Goal: Check status: Check status

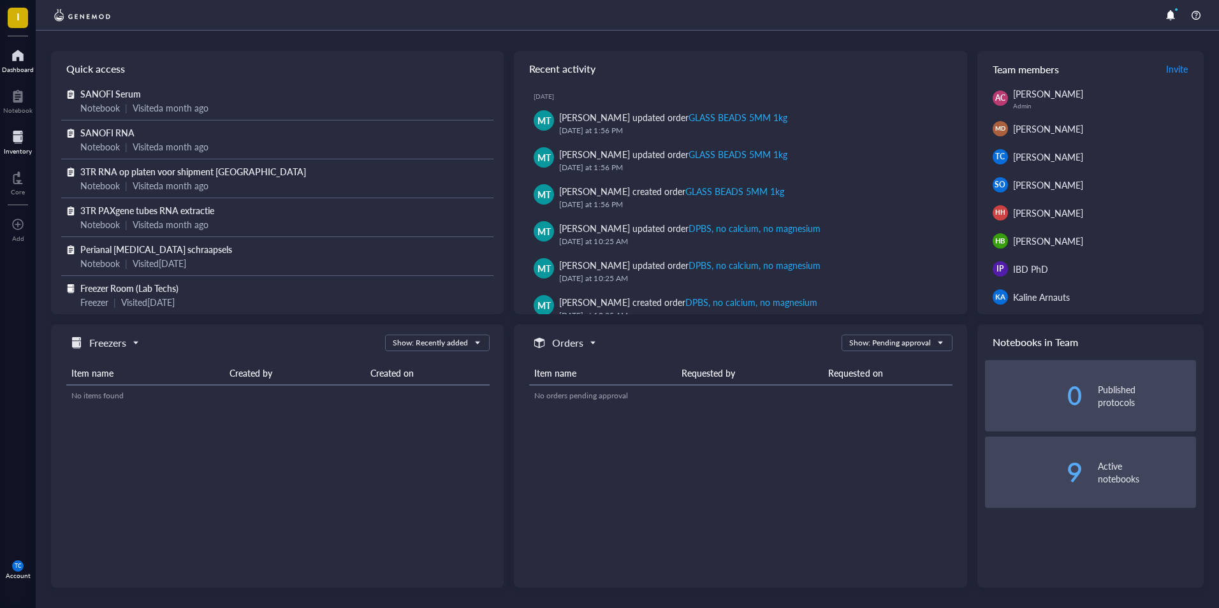
click at [20, 138] on div at bounding box center [18, 137] width 28 height 20
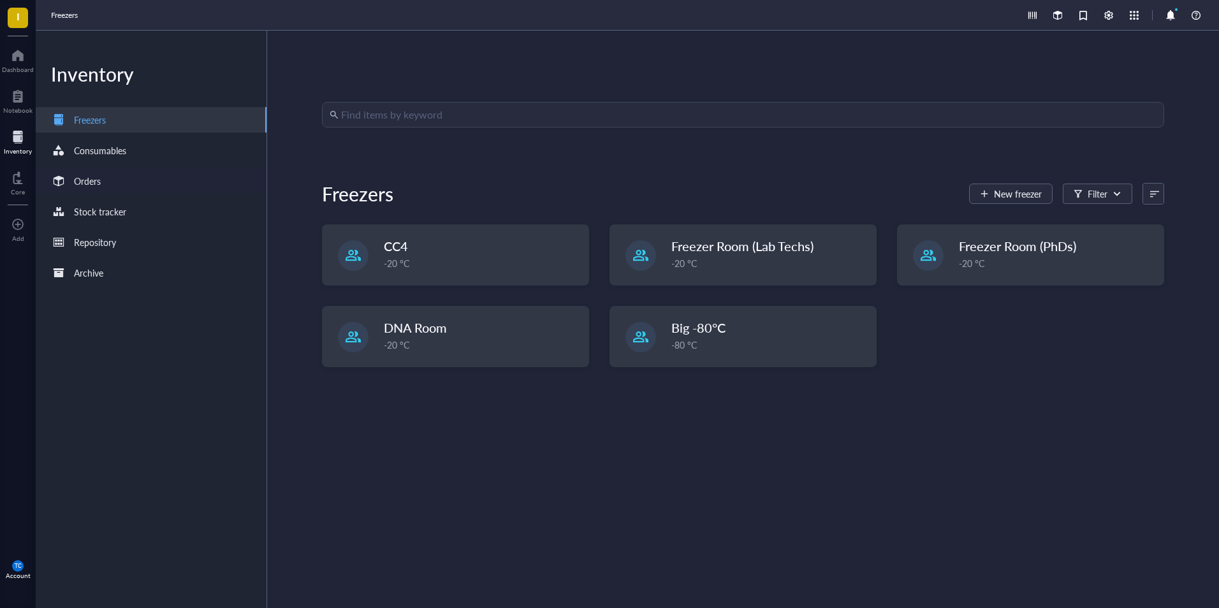
click at [99, 180] on div "Orders" at bounding box center [87, 181] width 27 height 14
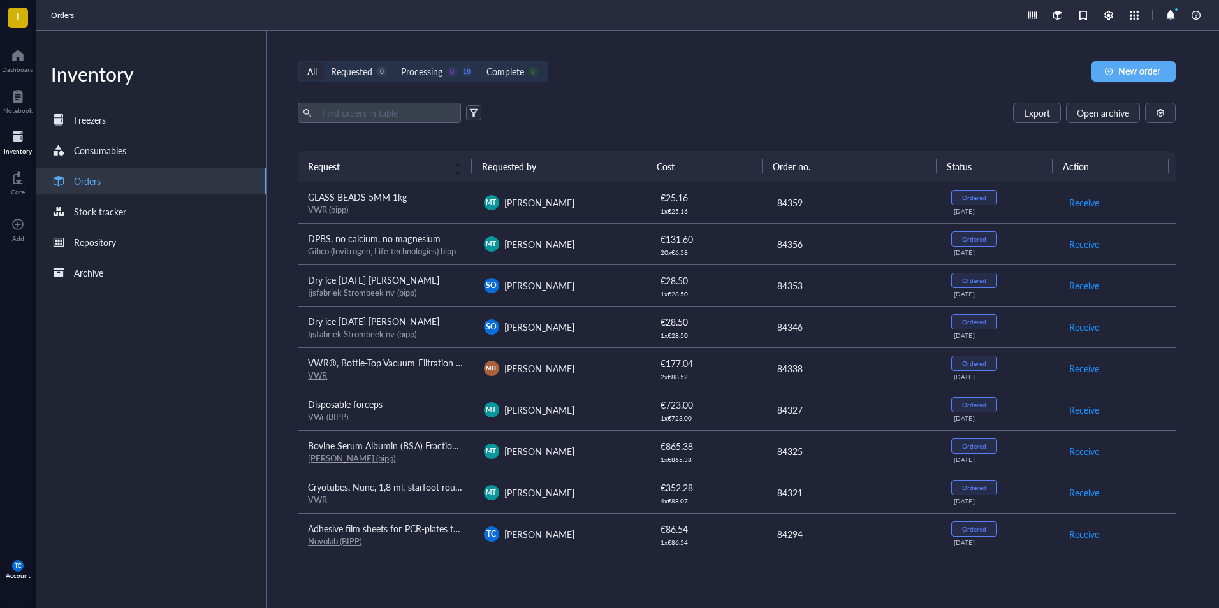
click at [578, 329] on div "SO [PERSON_NAME]" at bounding box center [561, 327] width 155 height 15
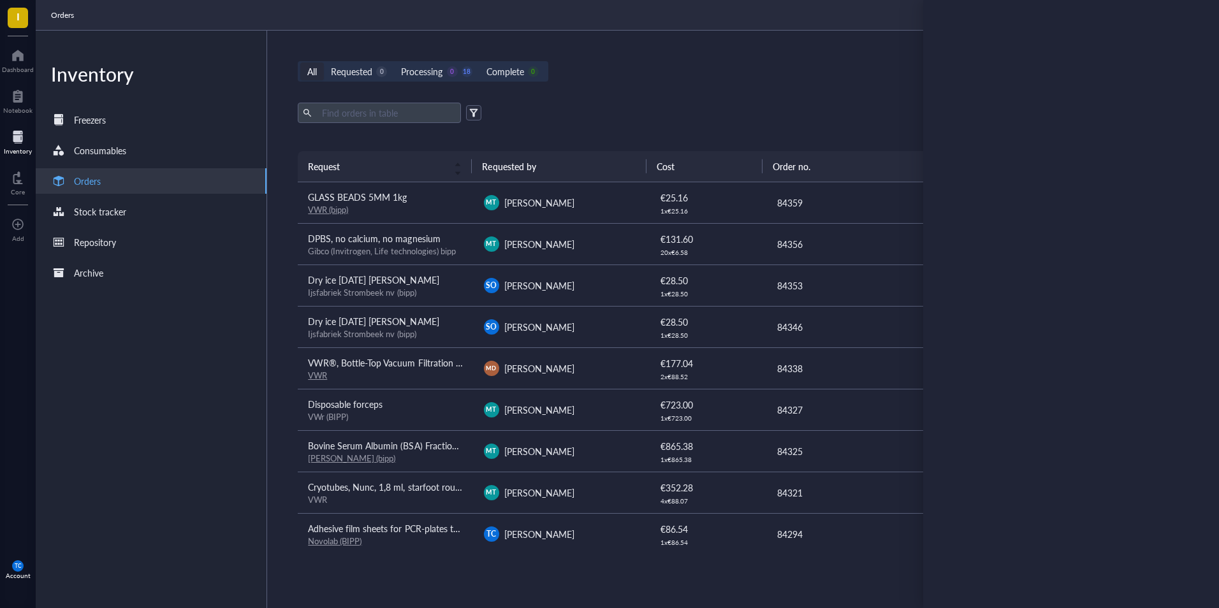
click at [99, 402] on div "Inventory Freezers Consumables Orders Stock tracker Repository Archive" at bounding box center [152, 320] width 232 height 578
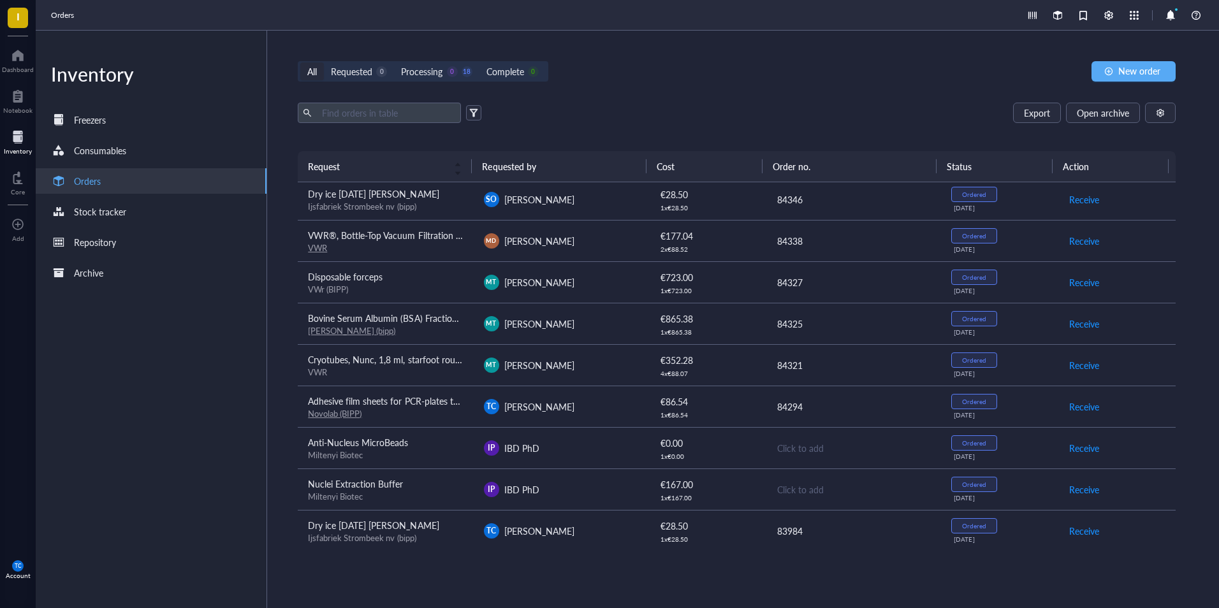
scroll to position [64, 0]
